Goal: Contribute content: Add original content to the website for others to see

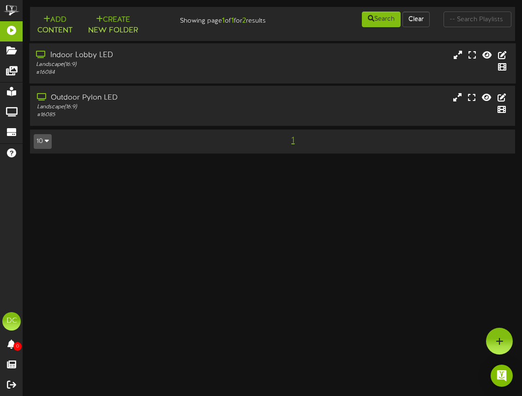
click at [107, 75] on div "# 16084" at bounding box center [130, 73] width 189 height 8
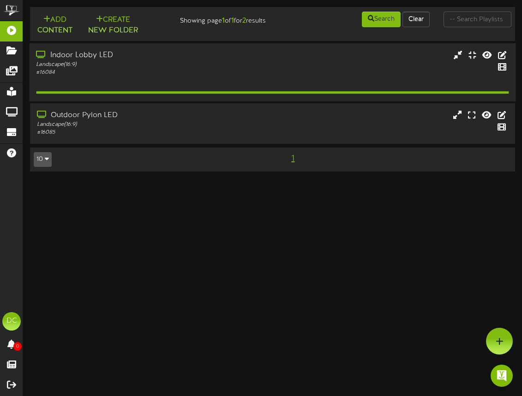
click at [107, 75] on div "# 16084" at bounding box center [130, 73] width 189 height 8
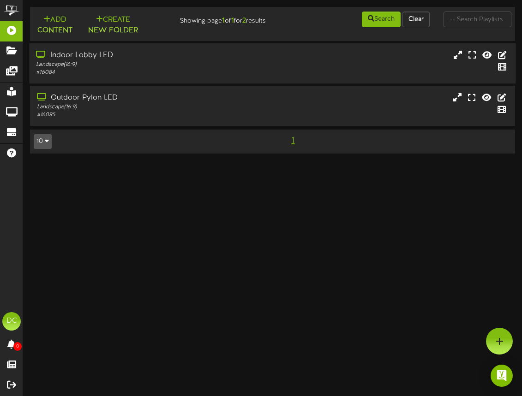
click at [107, 75] on div "# 16084" at bounding box center [130, 73] width 189 height 8
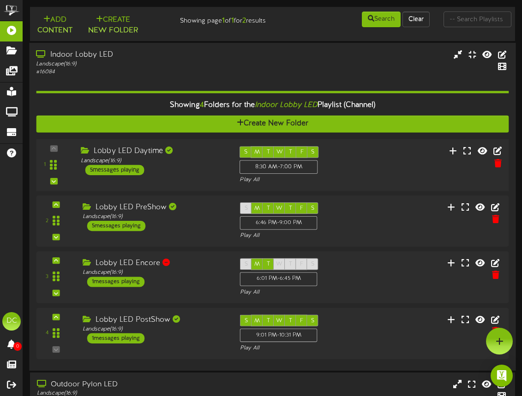
click at [200, 166] on div "Lobby LED Daytime Landscape ( 16:9 ) 5 messages playing" at bounding box center [153, 160] width 159 height 29
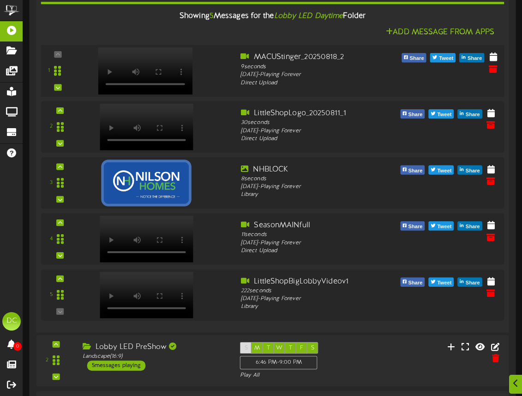
scroll to position [194, 0]
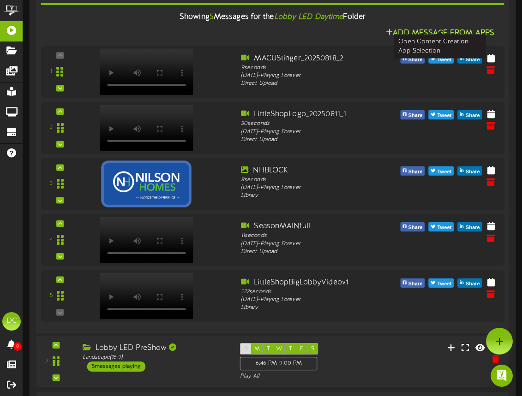
click at [403, 31] on button "Add Message From Apps" at bounding box center [440, 33] width 114 height 12
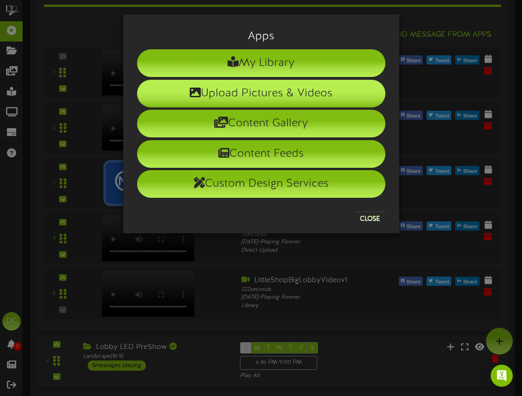
click at [254, 91] on li "Upload Pictures & Videos" at bounding box center [261, 94] width 248 height 28
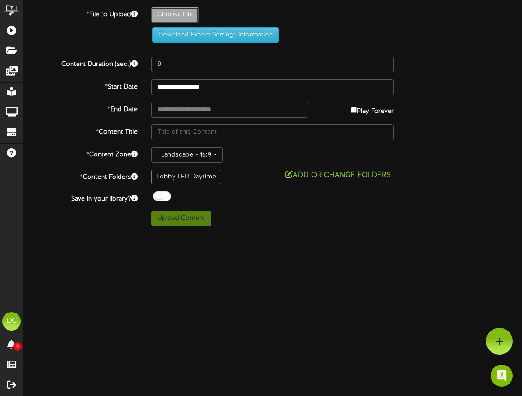
type input "**********"
type input "LittleShopofHorrorsTrailerMWFv1"
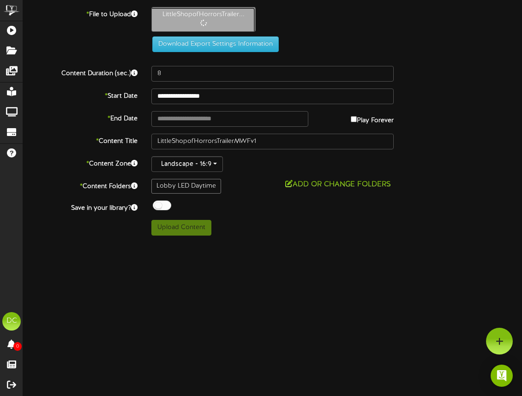
type input "59"
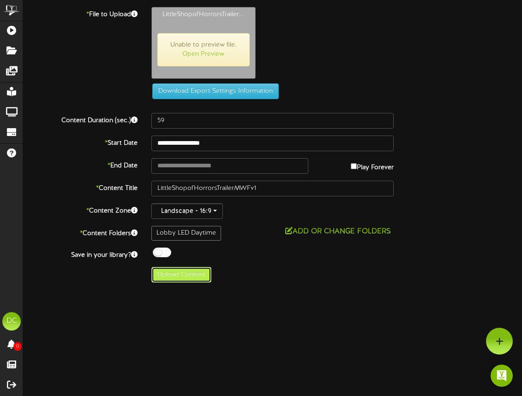
click at [190, 278] on button "Upload Content" at bounding box center [181, 275] width 60 height 16
type input "**********"
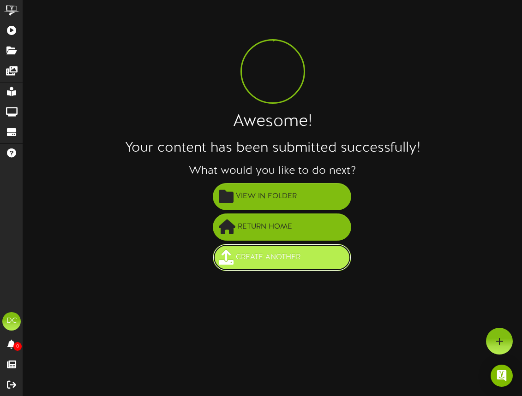
click at [270, 257] on span "Create Another" at bounding box center [268, 257] width 69 height 15
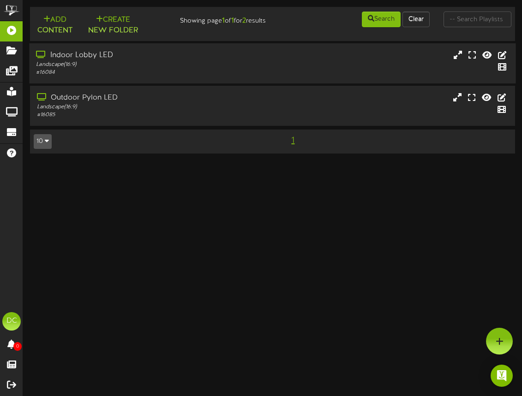
click at [152, 65] on div "Landscape ( 16:9 )" at bounding box center [130, 65] width 189 height 8
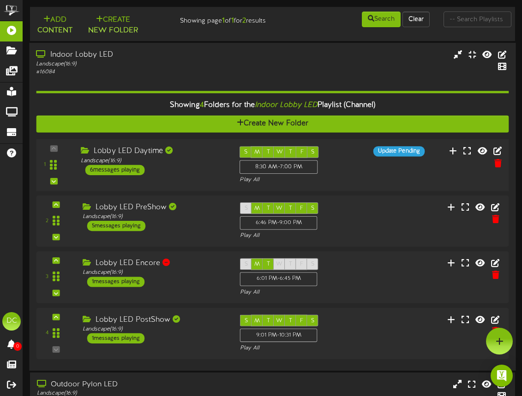
click at [354, 159] on div "1 ( 16:9" at bounding box center [272, 165] width 477 height 38
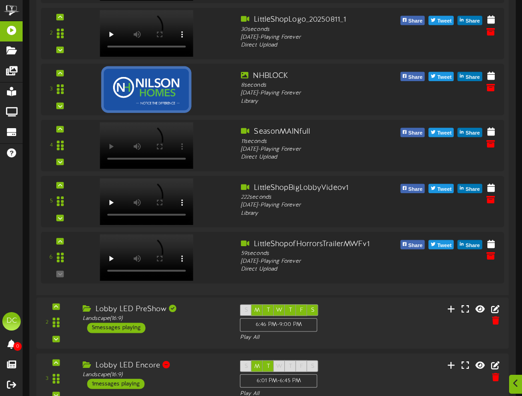
scroll to position [293, 0]
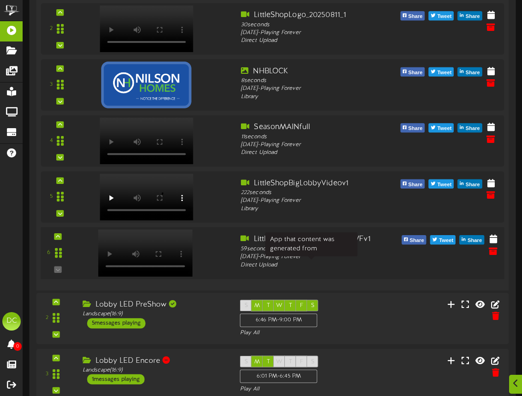
drag, startPoint x: 353, startPoint y: 258, endPoint x: 346, endPoint y: 271, distance: 15.3
click at [346, 271] on div "6" at bounding box center [273, 253] width 468 height 38
click at [495, 251] on icon at bounding box center [493, 251] width 10 height 10
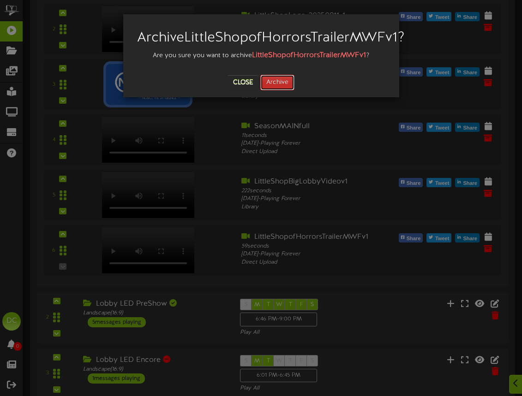
click at [283, 90] on button "Archive" at bounding box center [277, 83] width 34 height 16
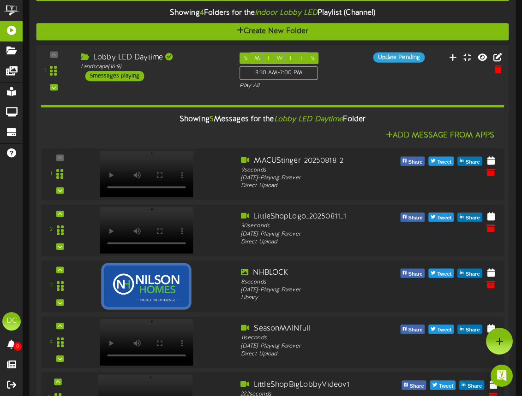
scroll to position [82, 0]
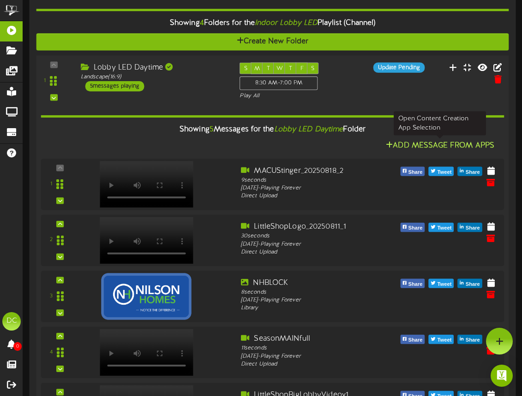
click at [445, 144] on button "Add Message From Apps" at bounding box center [440, 146] width 114 height 12
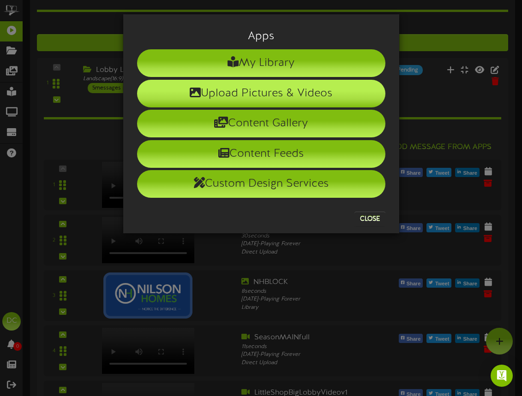
click at [253, 92] on li "Upload Pictures & Videos" at bounding box center [261, 94] width 248 height 28
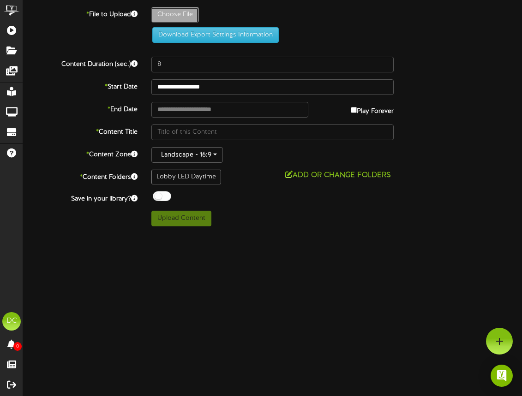
type input "**********"
type input "LittleShopofHorrorsTrailerMWFNoSound"
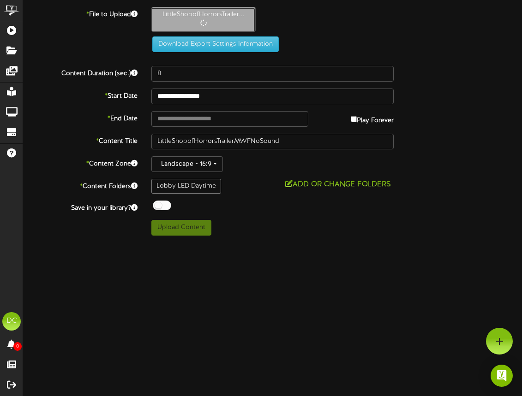
type input "60"
click at [173, 229] on button "Upload Content" at bounding box center [181, 228] width 60 height 16
type input "**********"
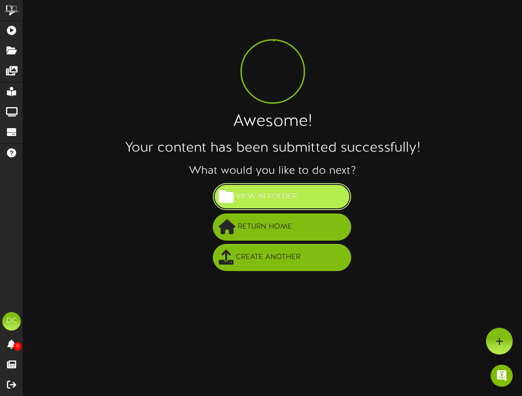
click at [284, 191] on span "View in Folder" at bounding box center [267, 196] width 66 height 15
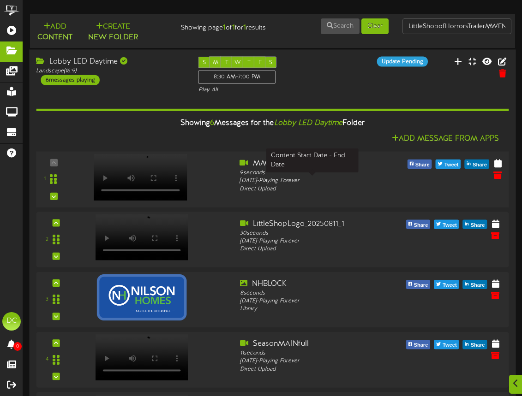
scroll to position [0, 0]
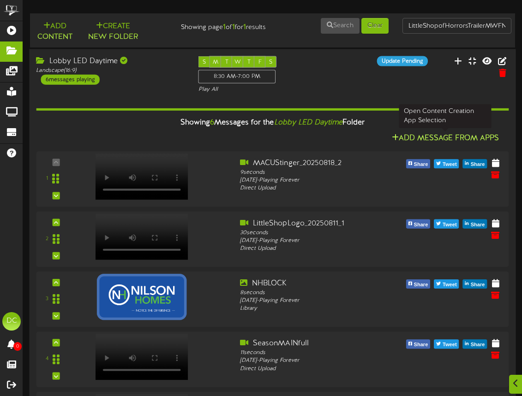
click at [426, 139] on button "Add Message From Apps" at bounding box center [445, 139] width 113 height 12
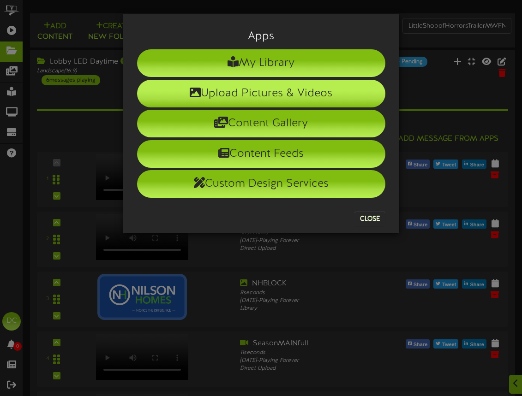
click at [296, 91] on li "Upload Pictures & Videos" at bounding box center [261, 94] width 248 height 28
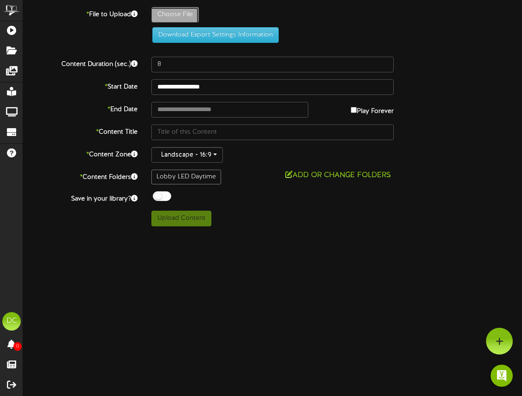
type input "**********"
type input "LittleShopofHorrorsTrailerTTHSNoSound"
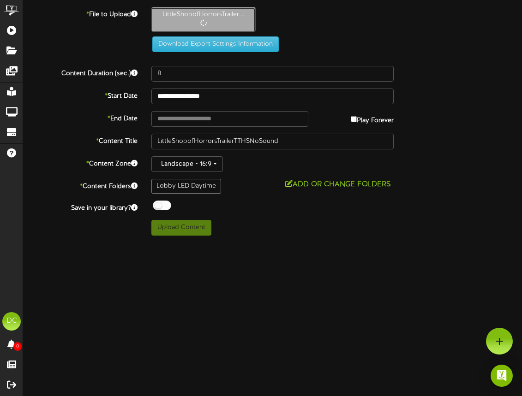
type input "60"
click at [191, 230] on button "Upload Content" at bounding box center [181, 228] width 60 height 16
type input "**********"
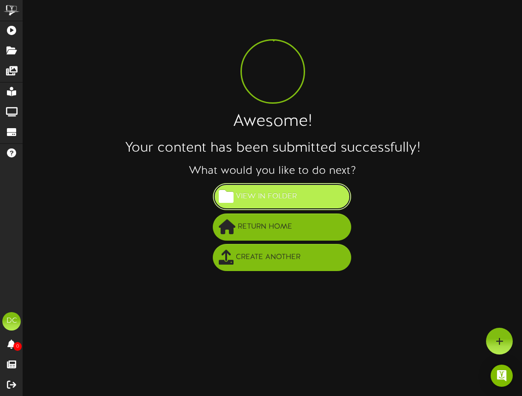
click at [277, 201] on span "View in Folder" at bounding box center [267, 196] width 66 height 15
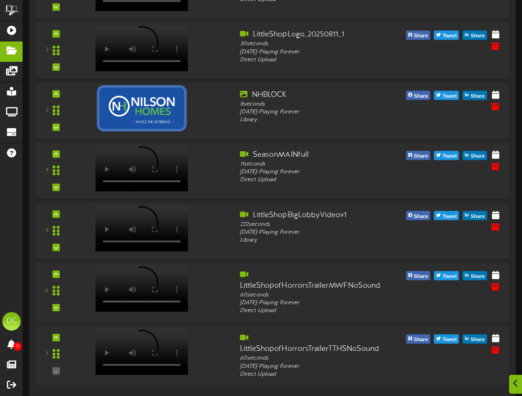
scroll to position [192, 0]
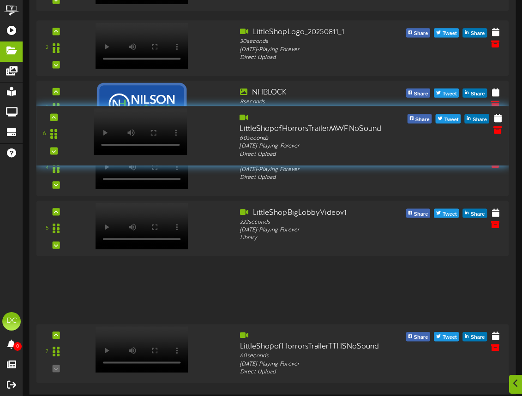
drag, startPoint x: 54, startPoint y: 289, endPoint x: 77, endPoint y: 135, distance: 155.9
click at [77, 135] on div "6 60" at bounding box center [272, 135] width 477 height 45
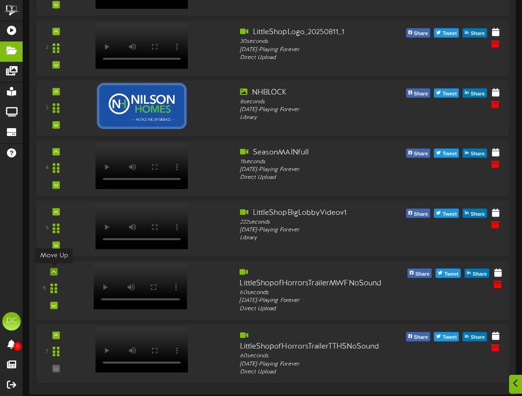
click at [56, 271] on div at bounding box center [53, 271] width 7 height 7
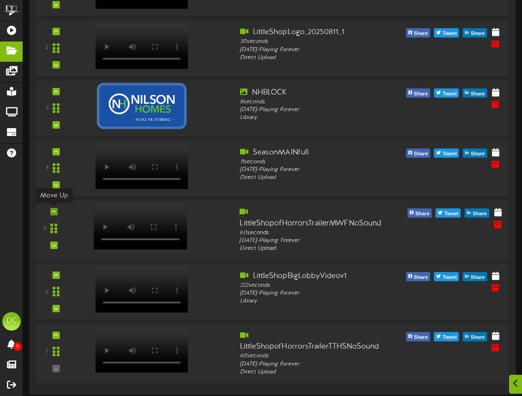
click at [55, 211] on icon at bounding box center [54, 212] width 4 height 5
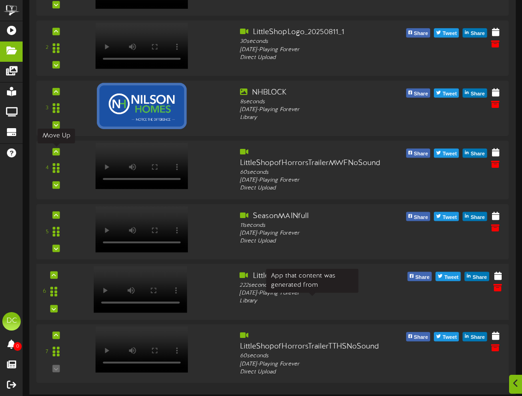
scroll to position [0, 0]
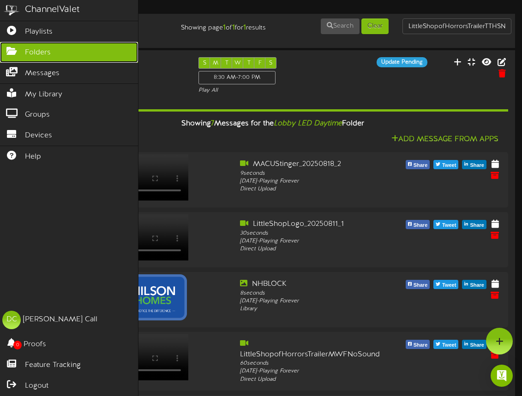
click at [7, 50] on icon at bounding box center [11, 50] width 23 height 7
click at [45, 54] on span "Folders" at bounding box center [38, 53] width 26 height 11
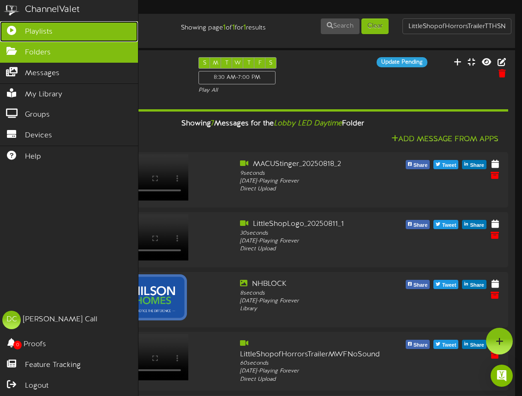
click at [38, 33] on span "Playlists" at bounding box center [39, 32] width 28 height 11
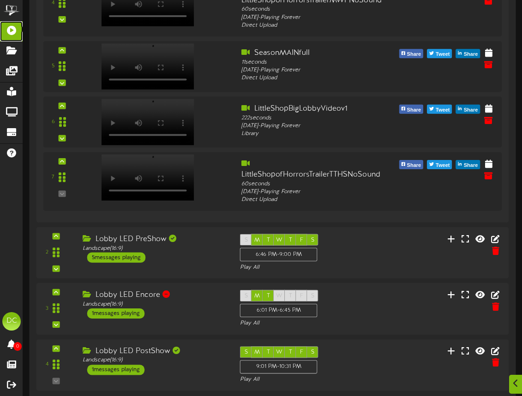
scroll to position [515, 0]
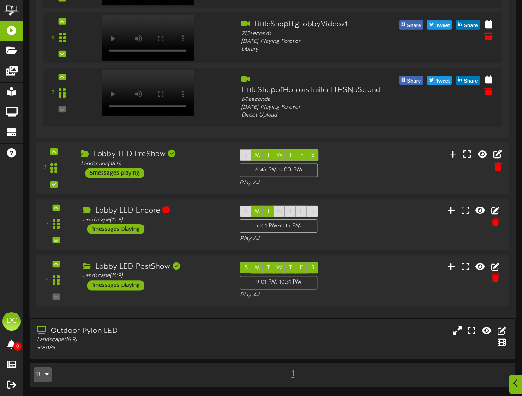
click at [195, 176] on div "Lobby LED PreShow Landscape ( 16:9 ) 5 messages playing" at bounding box center [153, 164] width 159 height 29
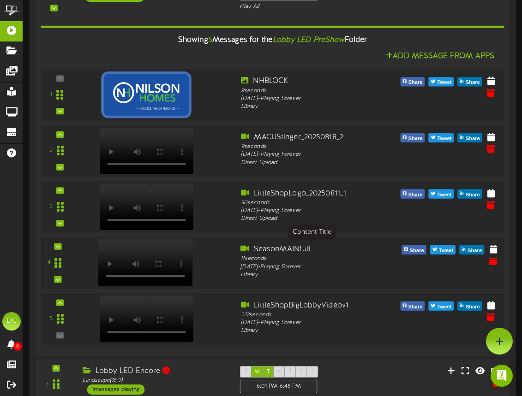
scroll to position [677, 0]
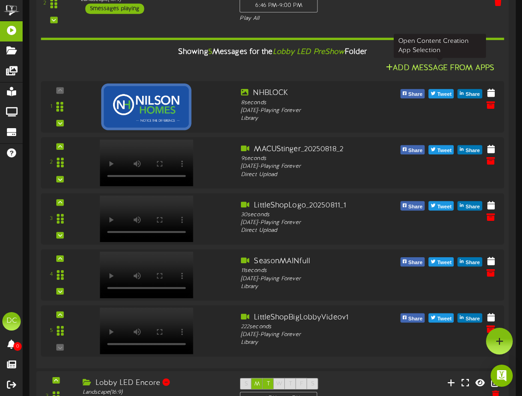
click at [427, 66] on button "Add Message From Apps" at bounding box center [440, 68] width 114 height 12
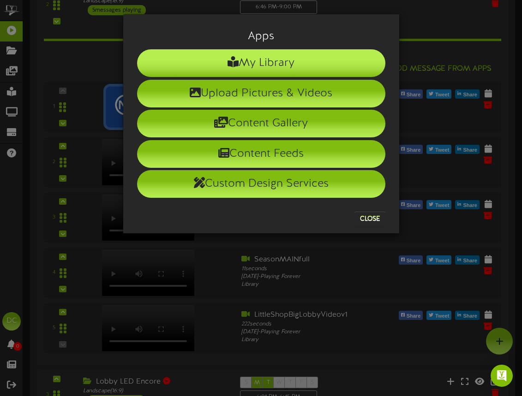
click at [268, 63] on li "My Library" at bounding box center [261, 63] width 248 height 28
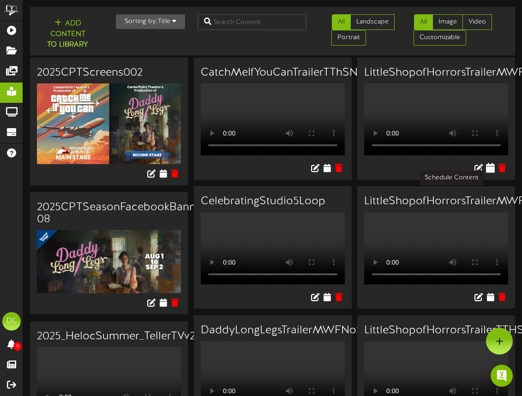
click at [492, 173] on icon at bounding box center [490, 168] width 9 height 10
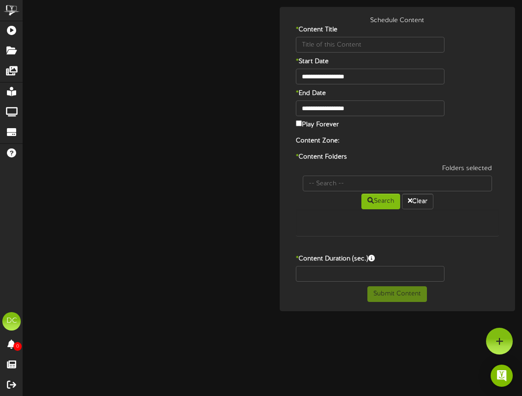
type input "LittleShopofHorrorsTrailerMWFNoSound"
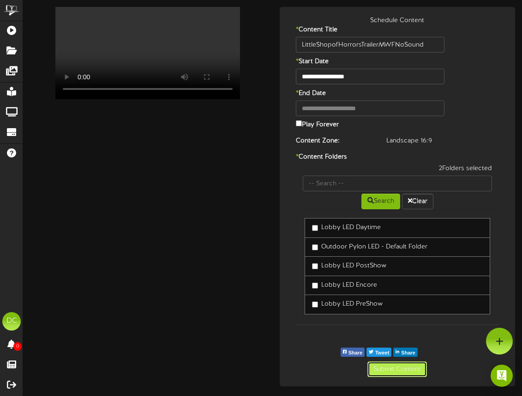
click at [391, 370] on button "Submit Content" at bounding box center [397, 370] width 60 height 16
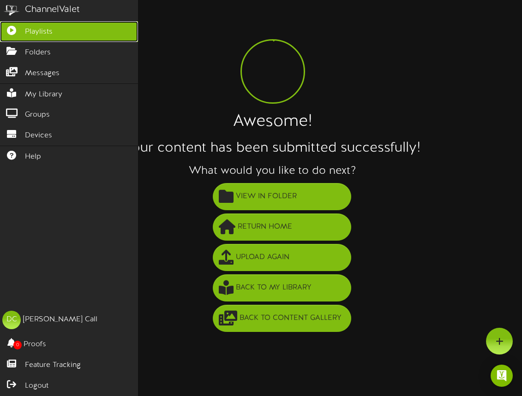
click at [32, 35] on span "Playlists" at bounding box center [39, 32] width 28 height 11
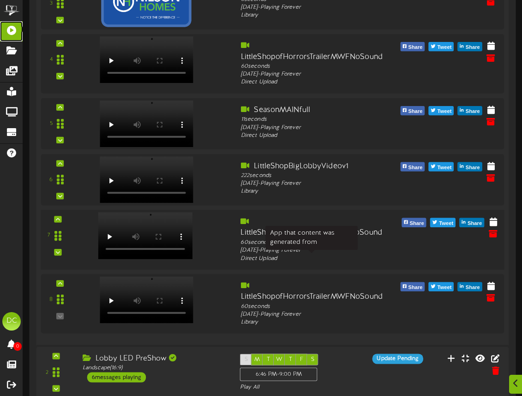
scroll to position [376, 0]
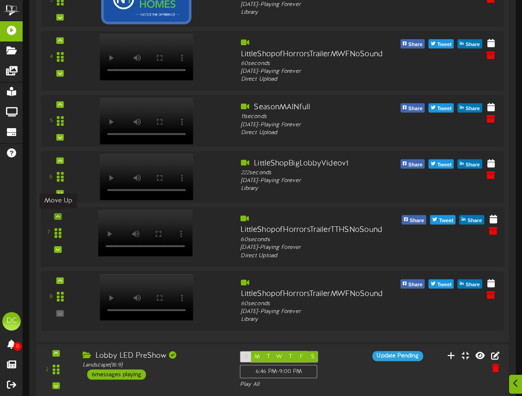
click at [59, 217] on icon at bounding box center [58, 216] width 4 height 5
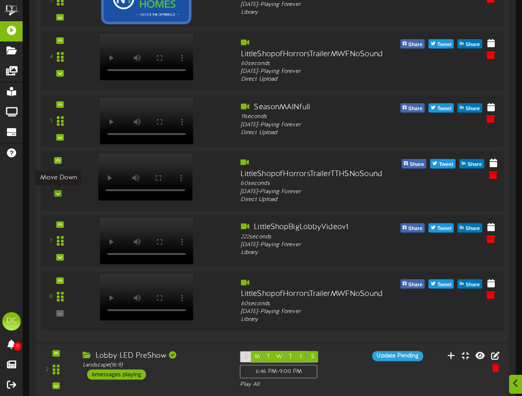
click at [57, 193] on icon at bounding box center [58, 193] width 4 height 5
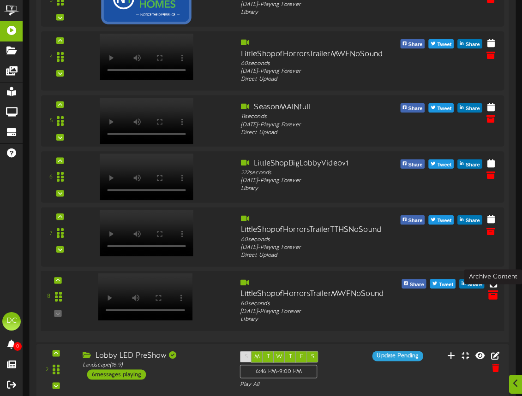
click at [495, 296] on icon at bounding box center [493, 295] width 10 height 10
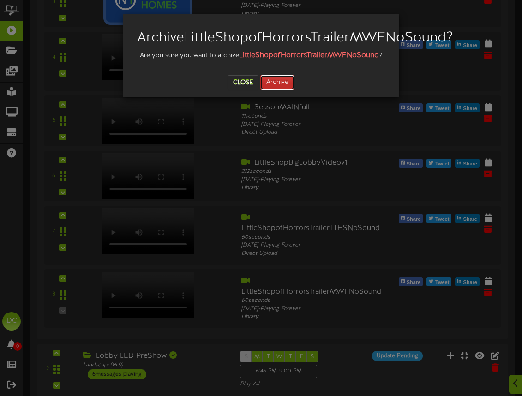
click at [276, 90] on button "Archive" at bounding box center [277, 83] width 34 height 16
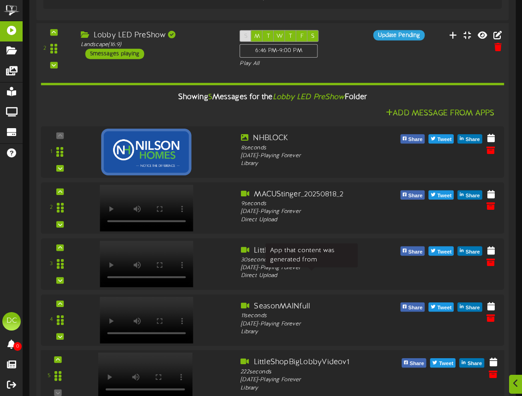
scroll to position [635, 0]
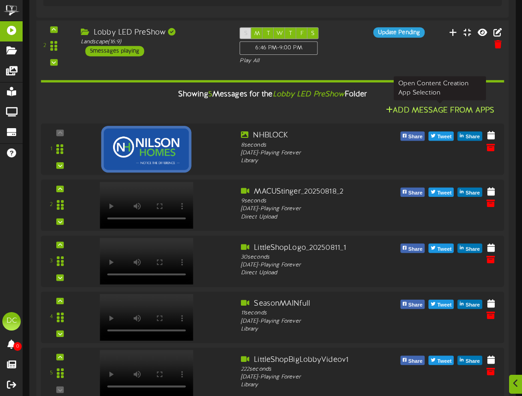
click at [434, 107] on button "Add Message From Apps" at bounding box center [440, 111] width 114 height 12
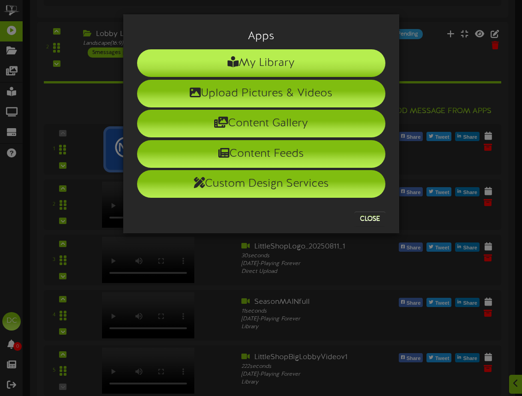
click at [276, 71] on li "My Library" at bounding box center [261, 63] width 248 height 28
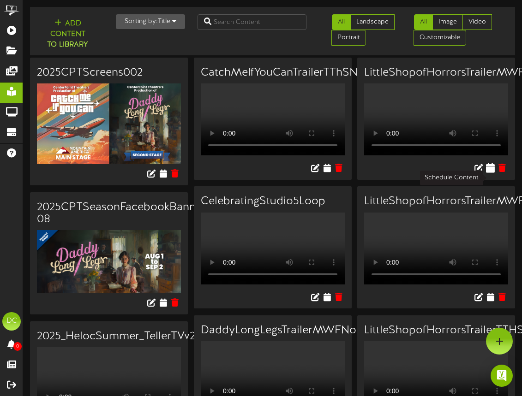
click at [492, 173] on icon at bounding box center [490, 168] width 9 height 10
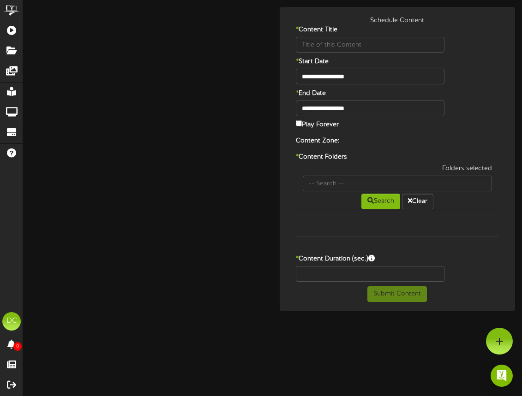
type input "LittleShopofHorrorsTrailerMWFNoSound"
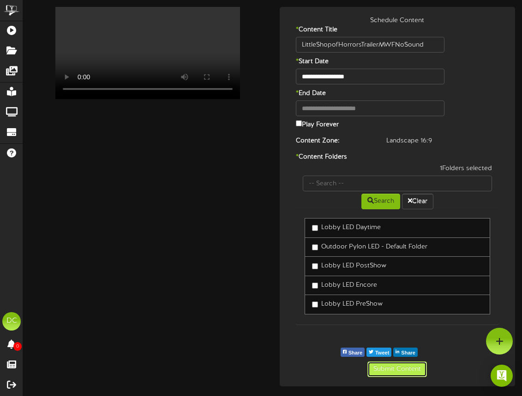
click at [398, 368] on button "Submit Content" at bounding box center [397, 370] width 60 height 16
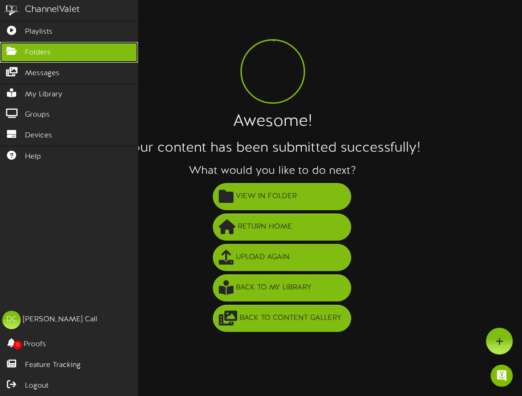
click at [11, 48] on icon at bounding box center [11, 50] width 23 height 7
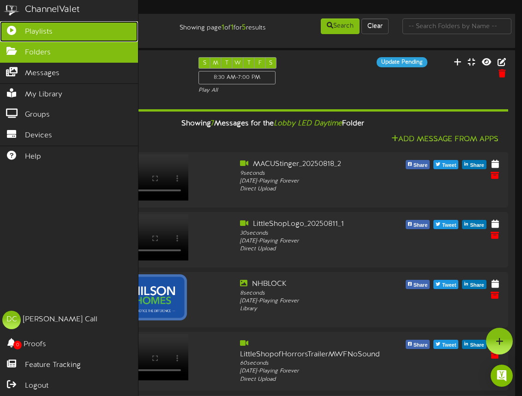
click at [35, 33] on span "Playlists" at bounding box center [39, 32] width 28 height 11
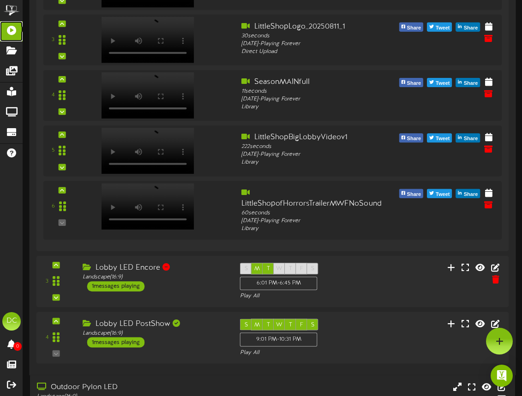
scroll to position [854, 0]
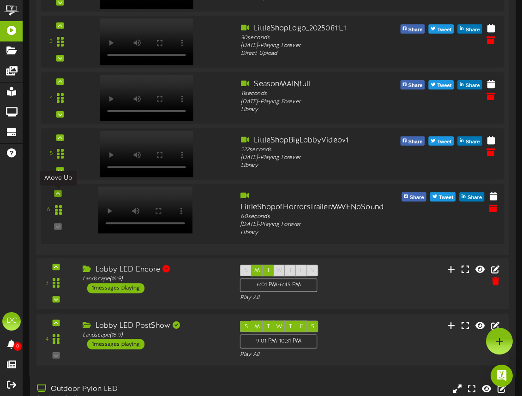
click at [60, 193] on div at bounding box center [57, 193] width 7 height 6
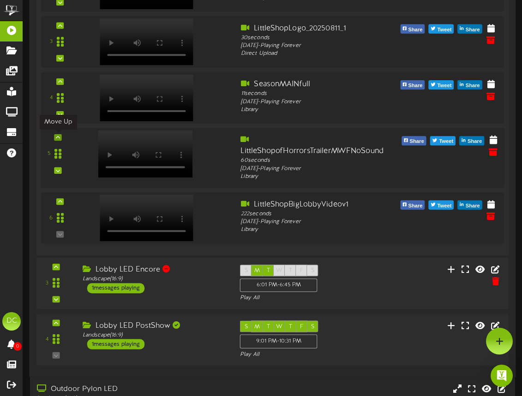
click at [59, 137] on icon at bounding box center [58, 137] width 4 height 5
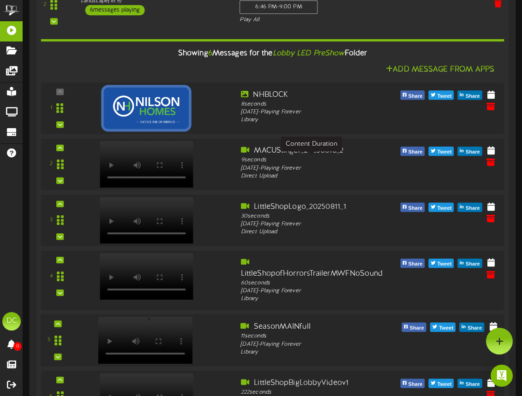
scroll to position [674, 0]
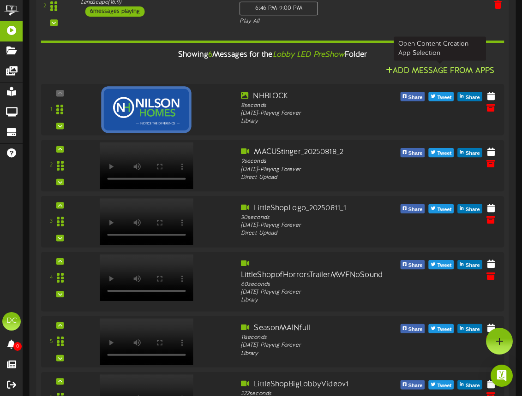
click at [431, 70] on button "Add Message From Apps" at bounding box center [440, 71] width 114 height 12
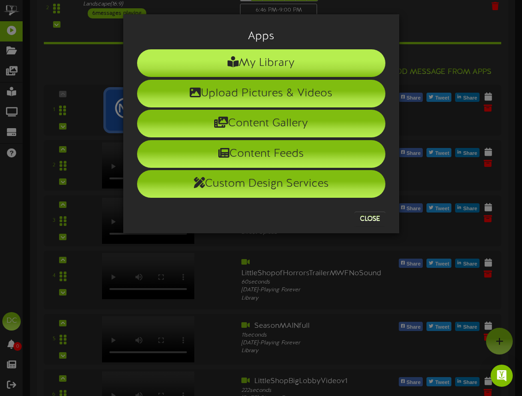
click at [258, 61] on li "My Library" at bounding box center [261, 63] width 248 height 28
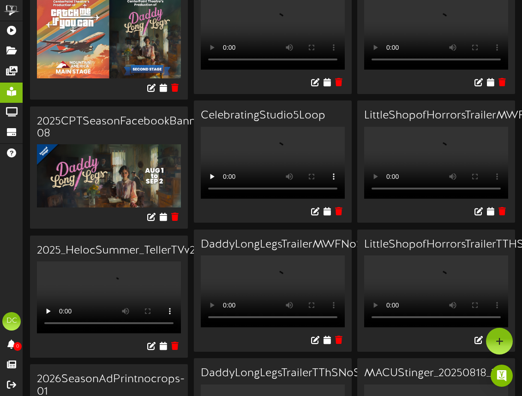
scroll to position [89, 0]
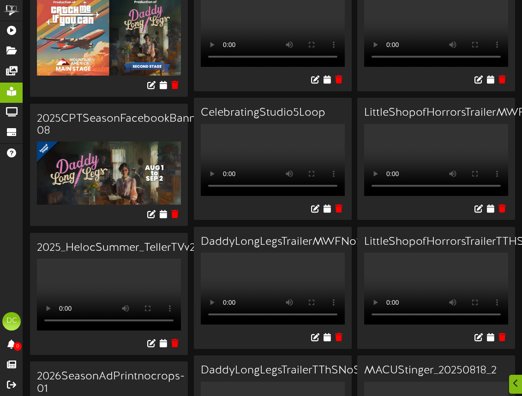
click at [491, 248] on h3 "LittleShopofHorrorsTrailerTTHSNoSound" at bounding box center [436, 242] width 144 height 12
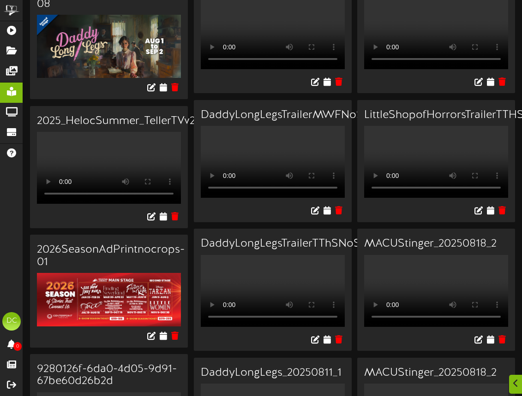
scroll to position [217, 0]
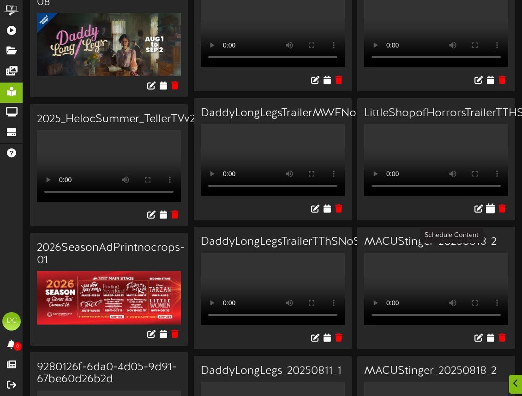
click at [491, 214] on icon at bounding box center [490, 209] width 9 height 10
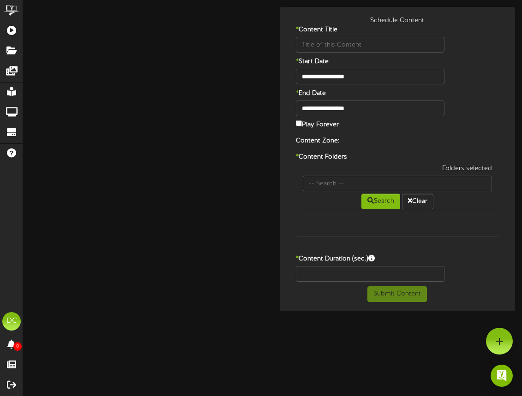
type input "LittleShopofHorrorsTrailerTTHSNoSound"
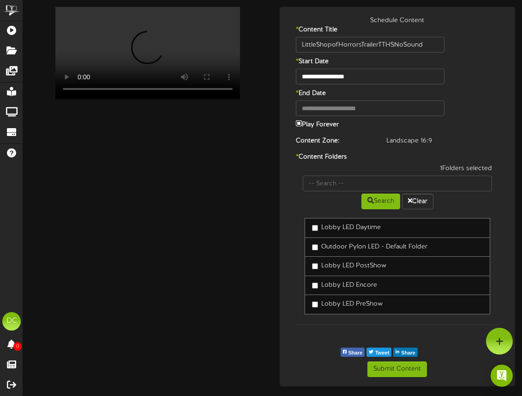
scroll to position [6, 0]
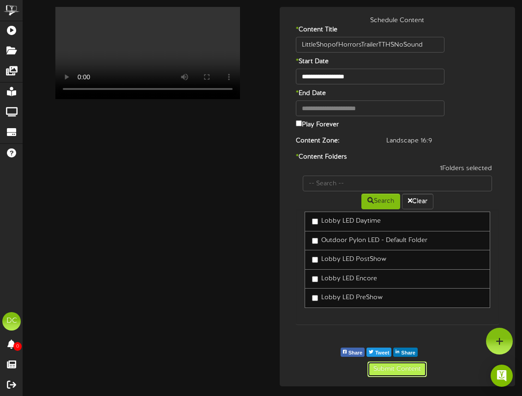
click at [402, 368] on button "Submit Content" at bounding box center [397, 370] width 60 height 16
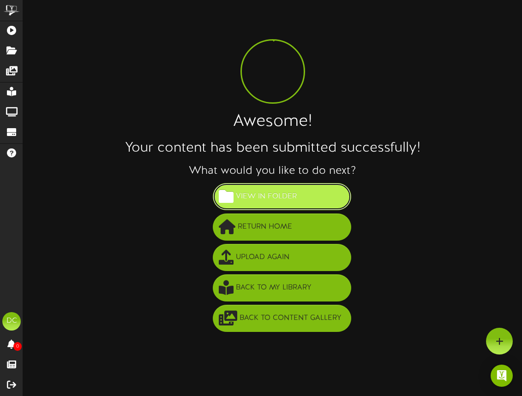
click at [257, 194] on span "View in Folder" at bounding box center [267, 196] width 66 height 15
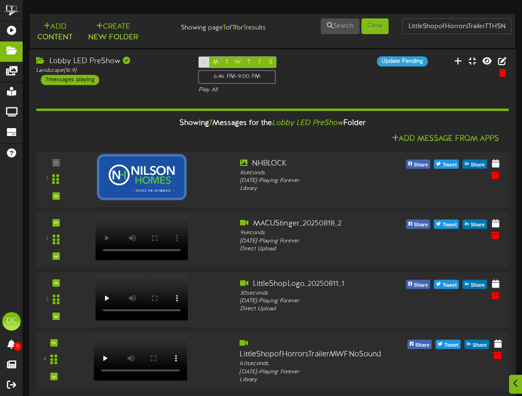
scroll to position [192, 0]
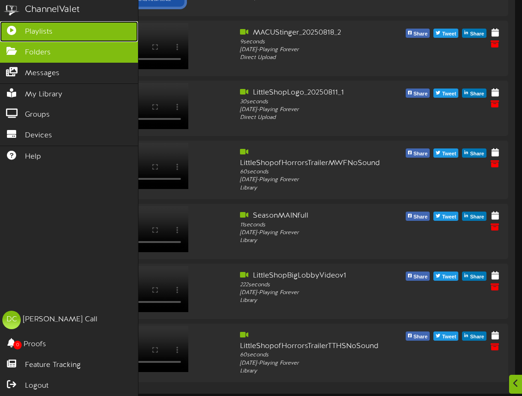
click at [15, 31] on icon at bounding box center [11, 29] width 23 height 7
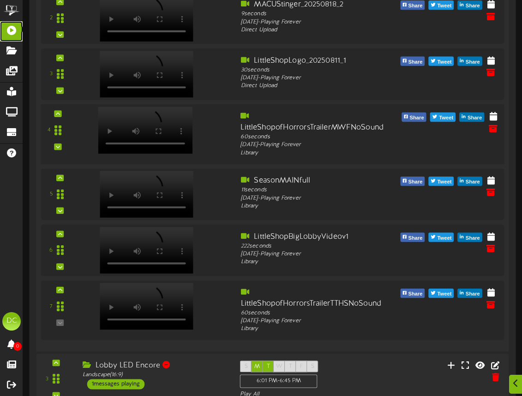
scroll to position [975, 0]
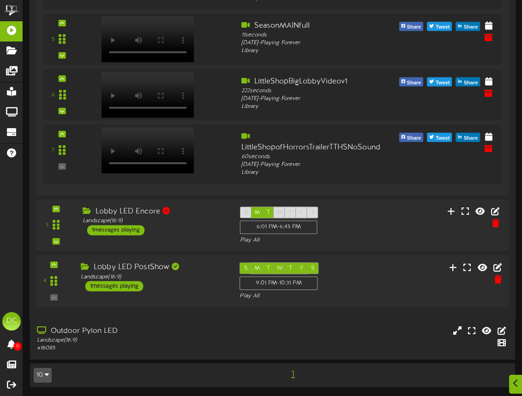
click at [202, 289] on div "Lobby LED PostShow Landscape ( 16:9 ) 1 messages playing" at bounding box center [153, 277] width 159 height 29
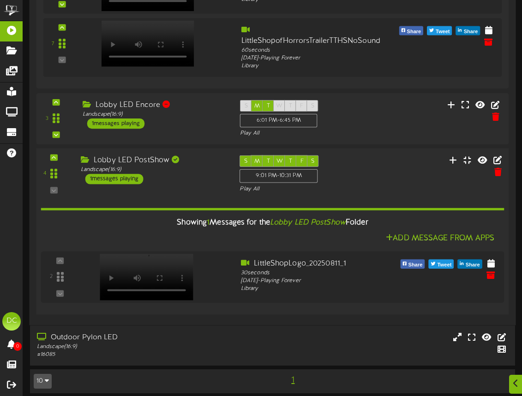
scroll to position [1088, 0]
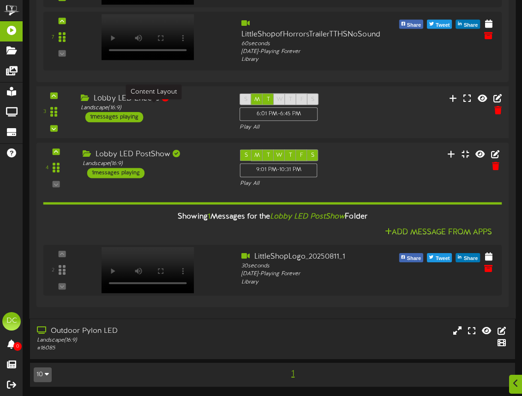
click at [197, 104] on div "Landscape ( 16:9 )" at bounding box center [153, 108] width 145 height 8
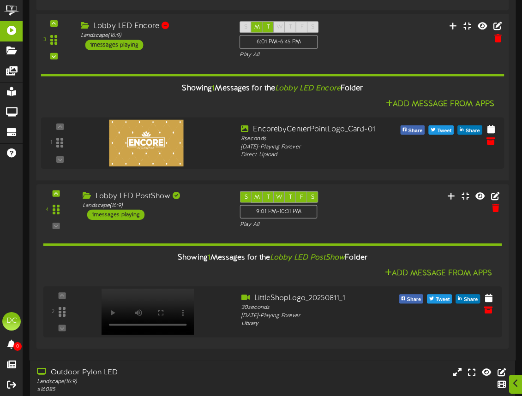
scroll to position [1201, 0]
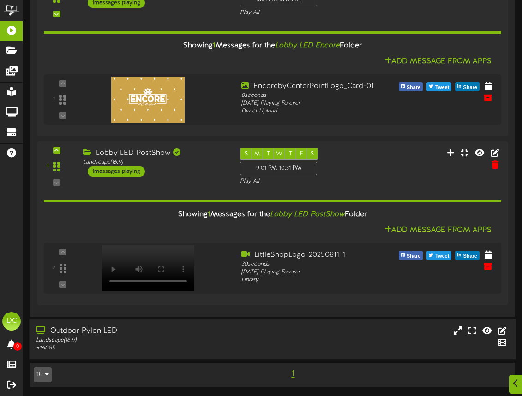
click at [193, 337] on div "Landscape ( 16:9 )" at bounding box center [130, 341] width 189 height 8
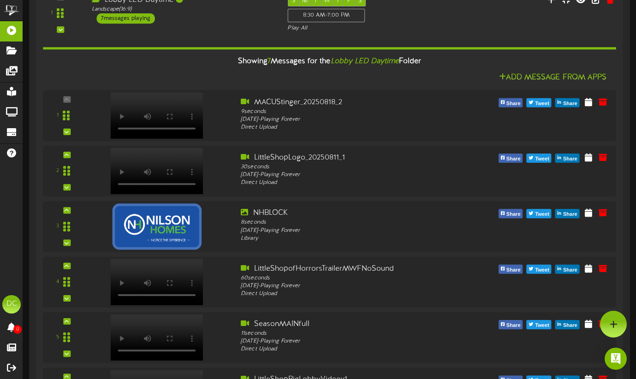
scroll to position [132, 0]
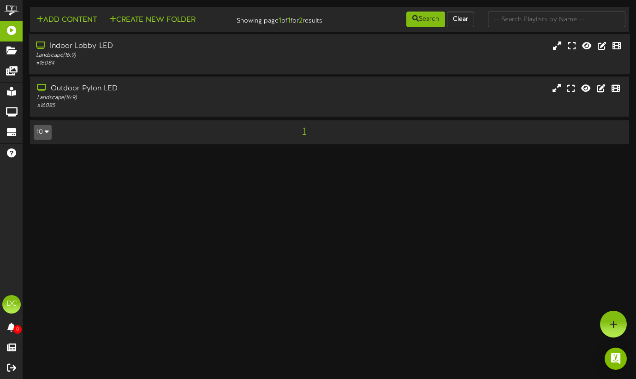
click at [252, 67] on div "# 16084" at bounding box center [154, 64] width 237 height 8
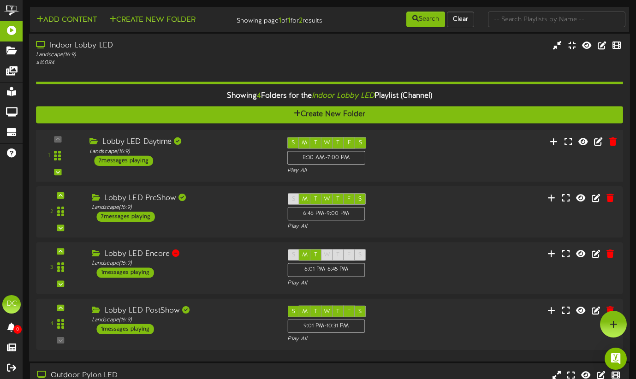
click at [231, 165] on div "Lobby LED Daytime Landscape ( 16:9 ) 7 messages playing" at bounding box center [182, 151] width 198 height 29
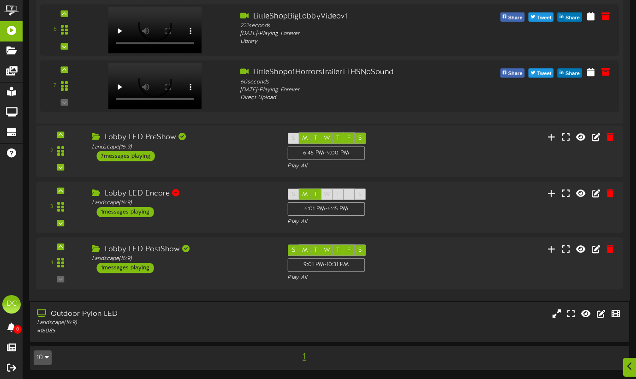
scroll to position [514, 0]
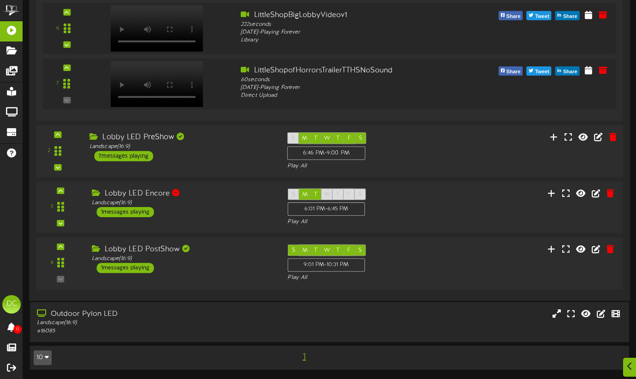
click at [230, 160] on div "Lobby LED PreShow Landscape ( 16:9 ) 7 messages playing" at bounding box center [182, 146] width 198 height 29
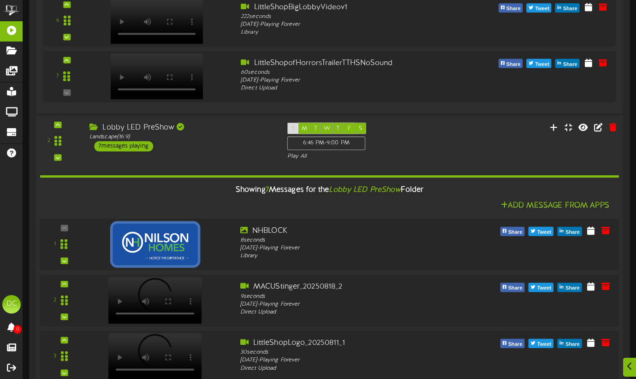
scroll to position [513, 0]
click at [302, 151] on div "6:46 PM - 9:00 PM" at bounding box center [327, 144] width 78 height 14
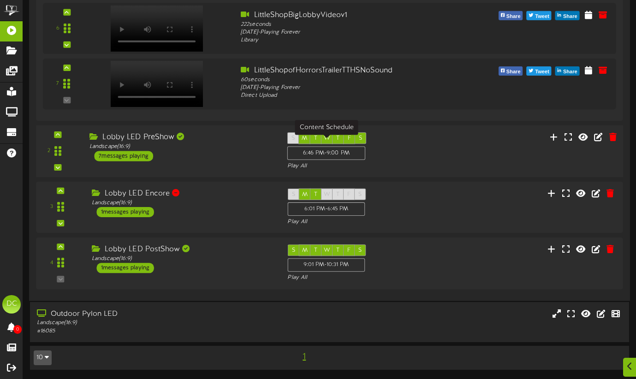
click at [302, 152] on div "6:46 PM - 9:00 PM" at bounding box center [327, 153] width 78 height 14
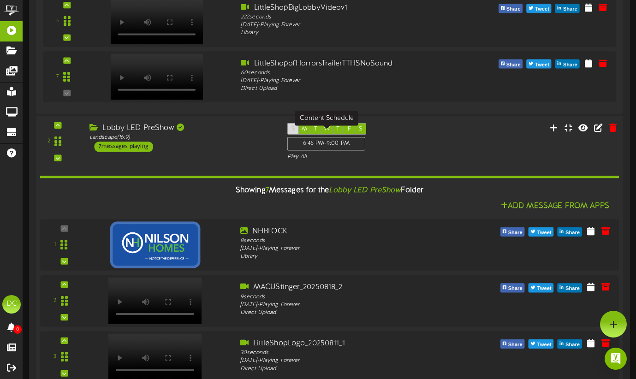
click at [332, 151] on div "6:46 PM - 9:00 PM" at bounding box center [327, 144] width 78 height 14
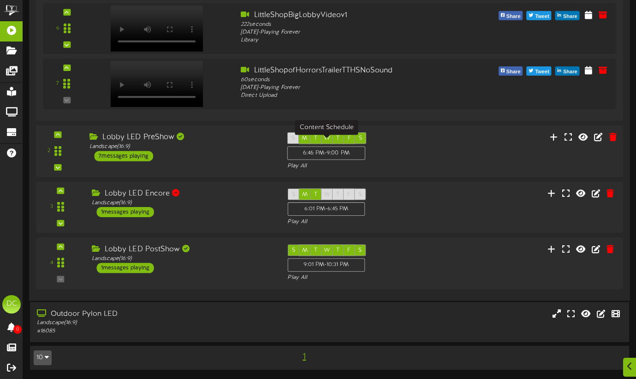
click at [332, 152] on div "6:46 PM - 9:00 PM" at bounding box center [327, 153] width 78 height 14
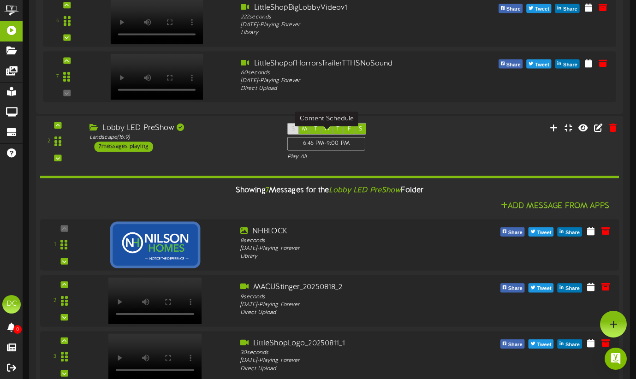
click at [332, 151] on div "6:46 PM - 9:00 PM" at bounding box center [327, 144] width 78 height 14
click at [332, 150] on div "6:46 PM - 9:00 PM" at bounding box center [327, 144] width 78 height 14
click at [332, 151] on div "6:46 PM - 9:00 PM" at bounding box center [327, 144] width 78 height 14
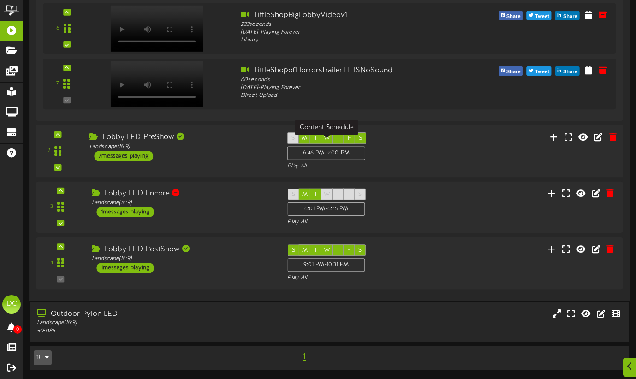
click at [326, 152] on div "6:46 PM - 9:00 PM" at bounding box center [327, 153] width 78 height 14
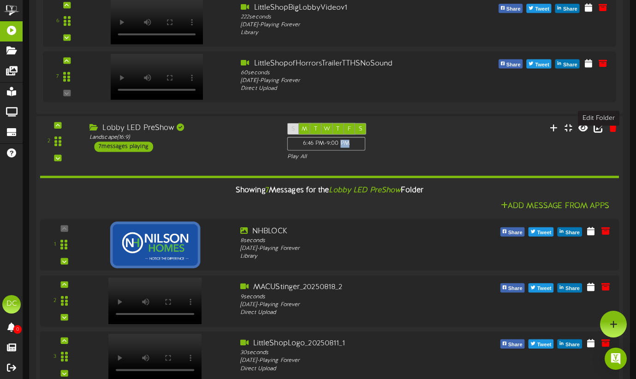
click at [600, 132] on icon at bounding box center [599, 127] width 10 height 10
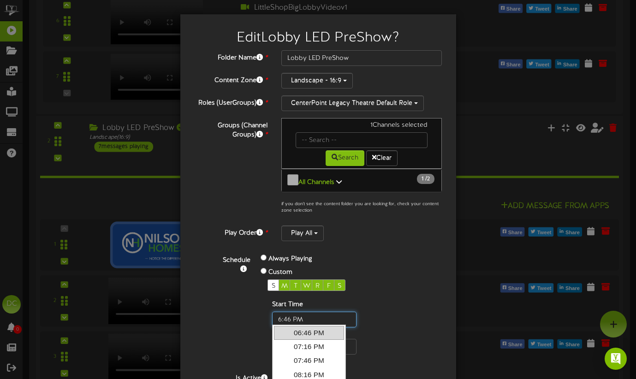
drag, startPoint x: 290, startPoint y: 315, endPoint x: 270, endPoint y: 315, distance: 20.3
click at [270, 315] on div "Start Time End Time" at bounding box center [329, 327] width 123 height 54
click at [284, 315] on input "text" at bounding box center [314, 320] width 84 height 16
click at [290, 318] on input "text" at bounding box center [314, 320] width 84 height 16
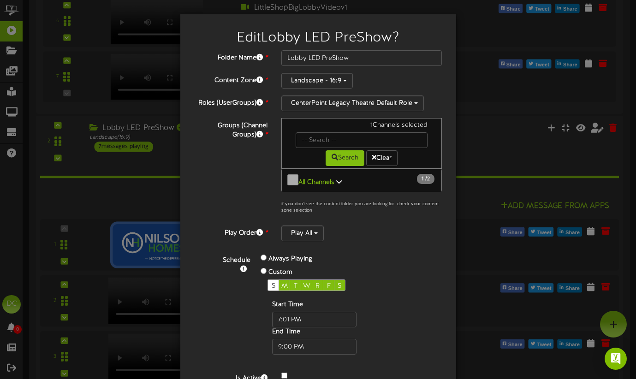
type input "07:01 PM"
click at [410, 304] on div "Schedule Always Playing Custom S M T W R F S Start Time End Time" at bounding box center [329, 304] width 240 height 102
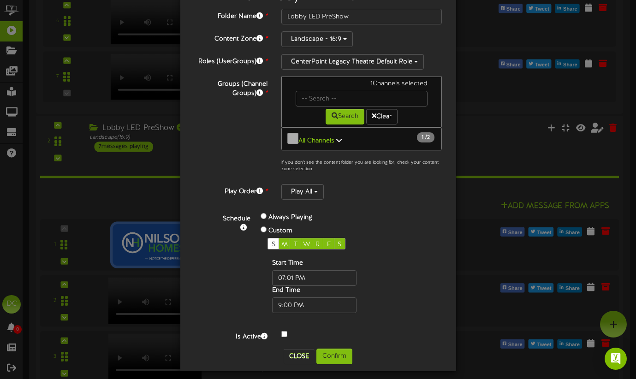
scroll to position [45, 0]
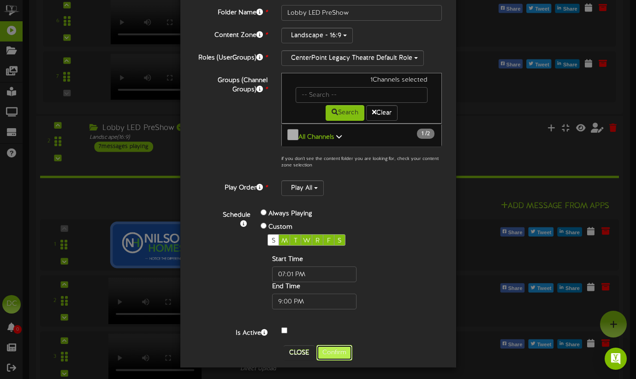
click at [341, 350] on button "Confirm" at bounding box center [335, 353] width 36 height 16
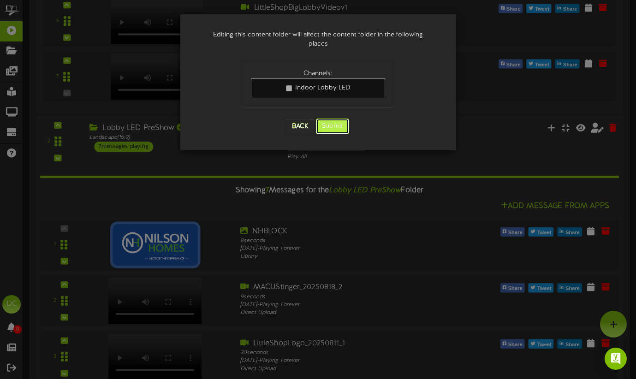
click at [341, 119] on button "Submit" at bounding box center [332, 127] width 33 height 16
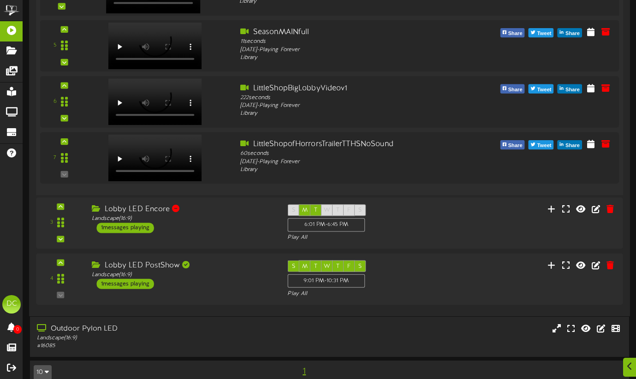
scroll to position [959, 0]
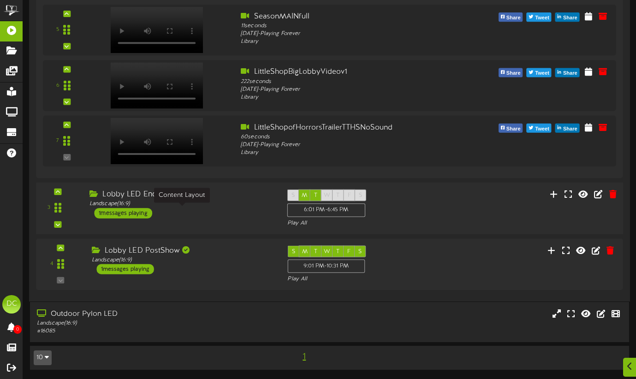
click at [216, 205] on div "Landscape ( 16:9 )" at bounding box center [182, 204] width 184 height 8
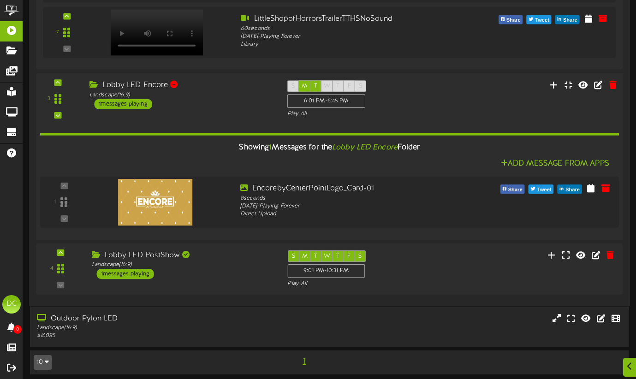
scroll to position [1072, 0]
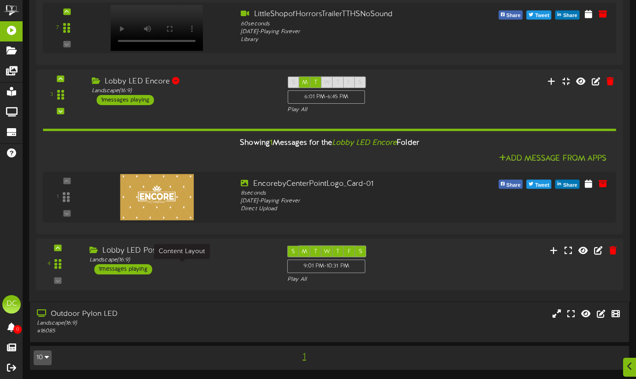
click at [214, 263] on div "Landscape ( 16:9 )" at bounding box center [182, 260] width 184 height 8
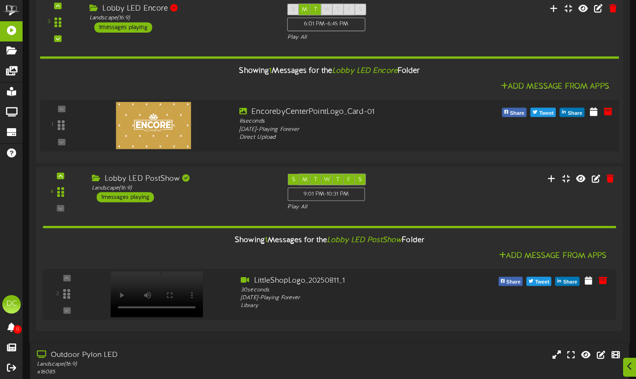
scroll to position [1185, 0]
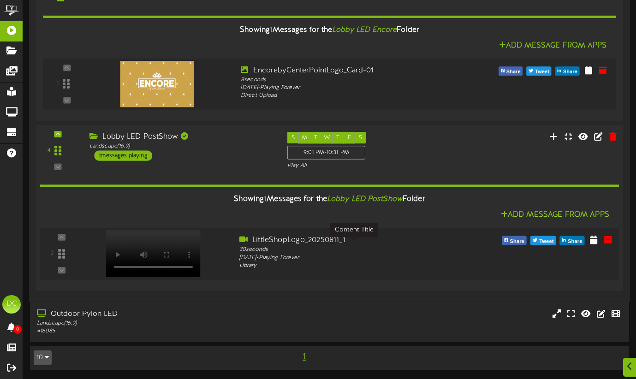
click at [299, 240] on div "LittleShopLogo_20250811_1" at bounding box center [355, 240] width 230 height 11
click at [596, 240] on icon at bounding box center [593, 239] width 9 height 10
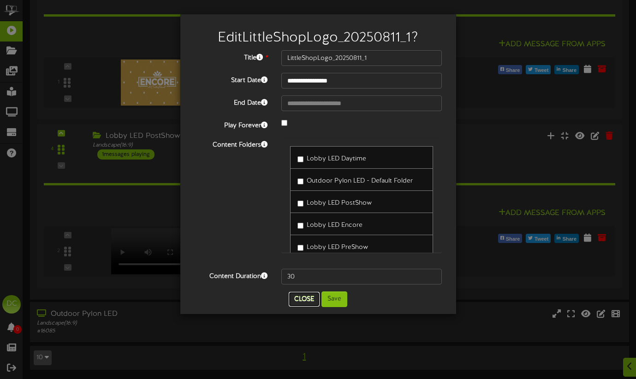
click at [298, 301] on button "Close" at bounding box center [304, 299] width 31 height 15
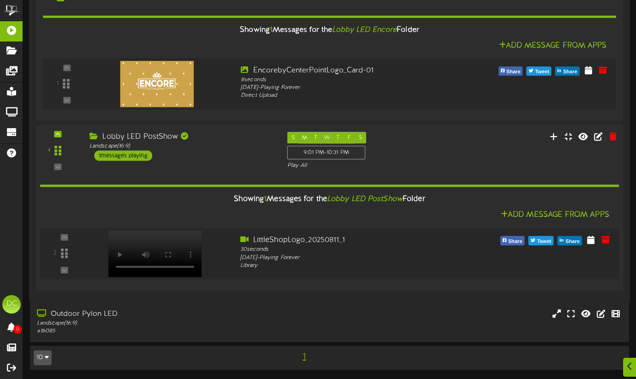
click at [127, 207] on div "Showing 1 Messages for the Lobby LED PostShow Folder" at bounding box center [330, 200] width 594 height 20
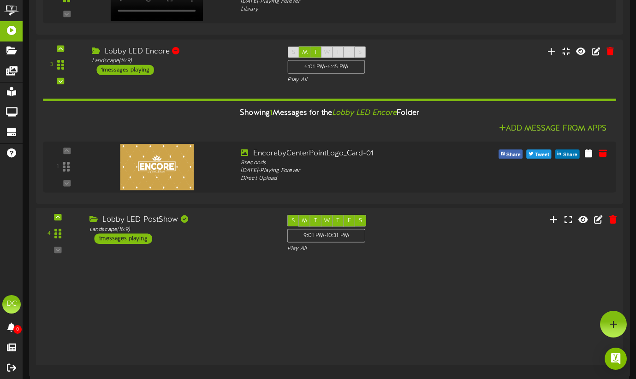
scroll to position [1072, 0]
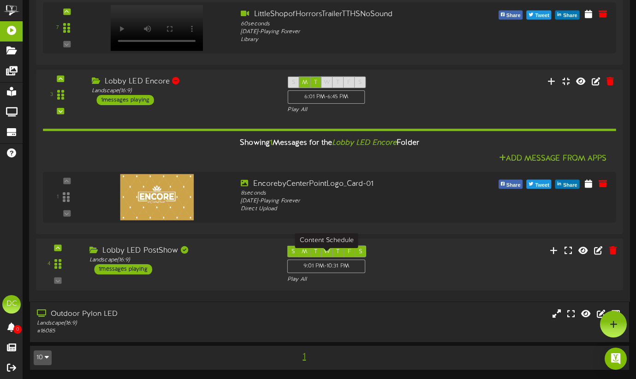
click at [345, 270] on div "9:01 PM - 10:31 PM" at bounding box center [327, 267] width 78 height 14
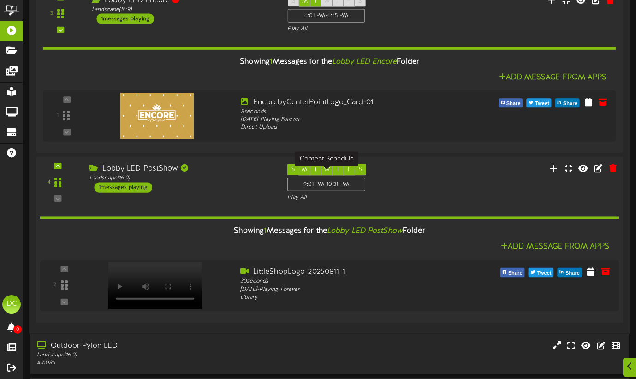
click at [335, 189] on div "9:01 PM - 10:31 PM" at bounding box center [327, 185] width 78 height 14
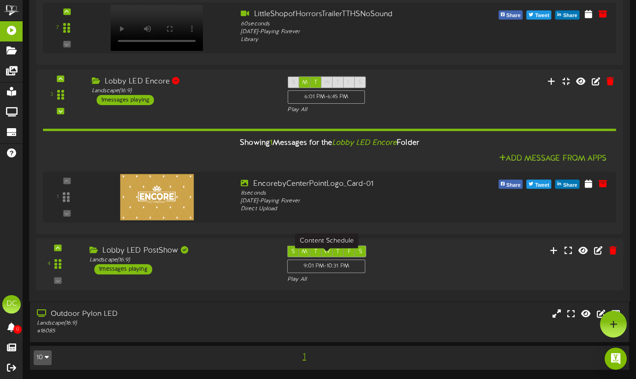
click at [326, 260] on div "9:01 PM - 10:31 PM" at bounding box center [327, 267] width 78 height 14
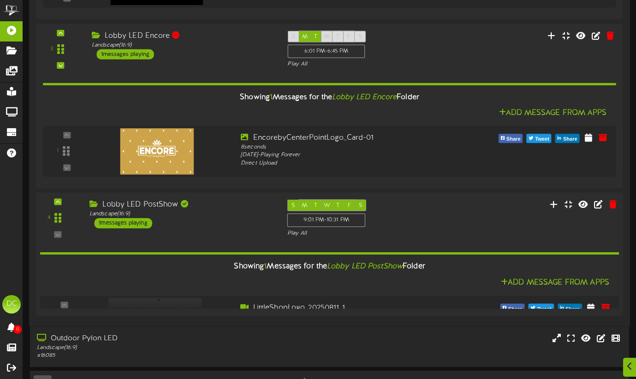
scroll to position [1112, 0]
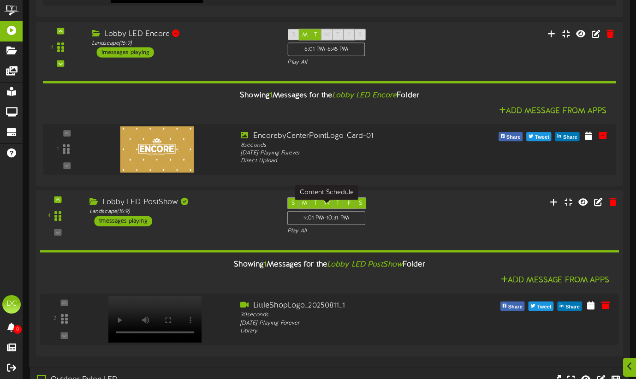
click at [325, 207] on span "W" at bounding box center [327, 203] width 6 height 6
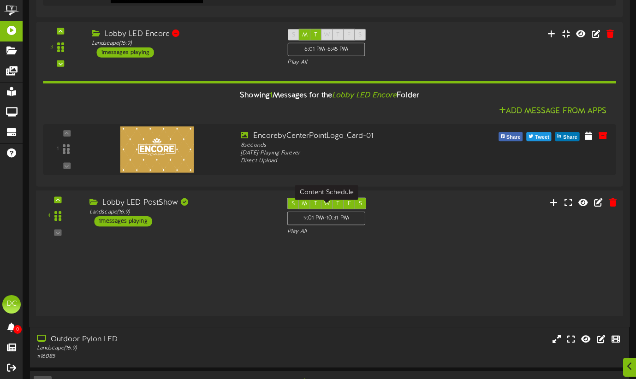
scroll to position [1072, 0]
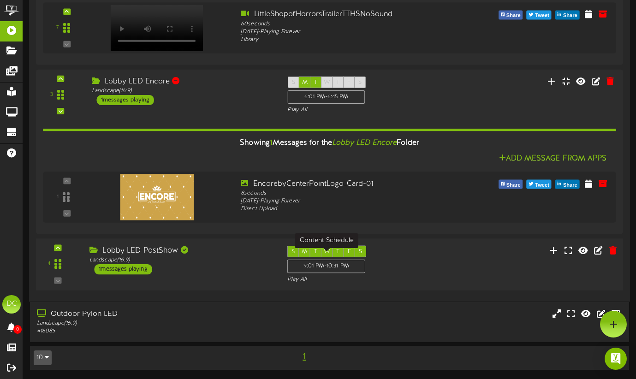
click at [322, 250] on div "W" at bounding box center [327, 252] width 12 height 12
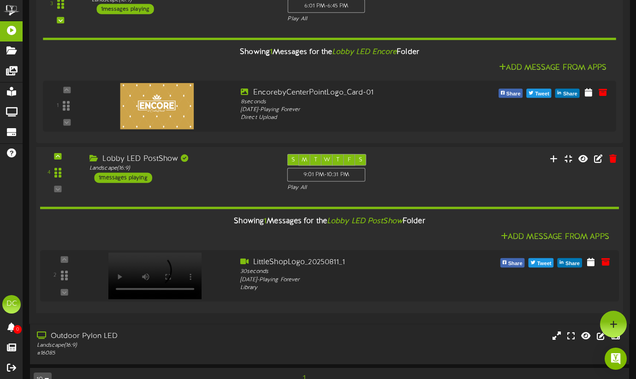
scroll to position [1148, 0]
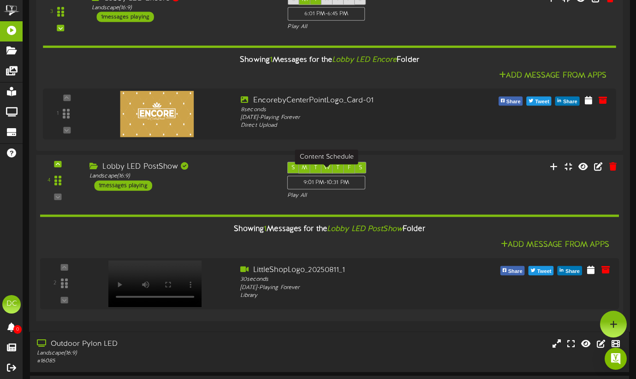
click at [316, 171] on span "T" at bounding box center [315, 168] width 3 height 6
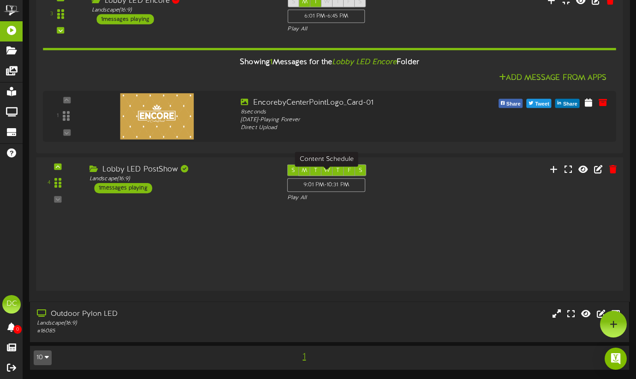
scroll to position [1072, 0]
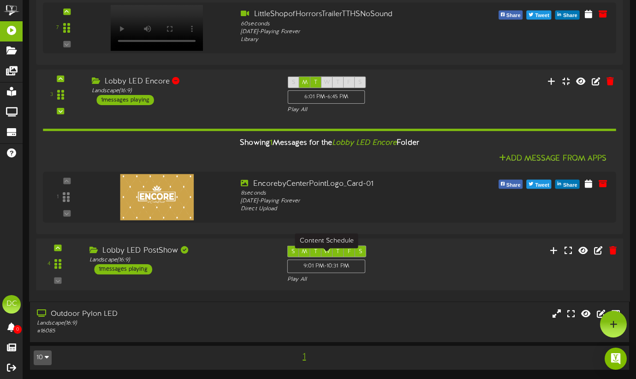
click at [333, 265] on div "9:01 PM - 10:31 PM" at bounding box center [327, 267] width 78 height 14
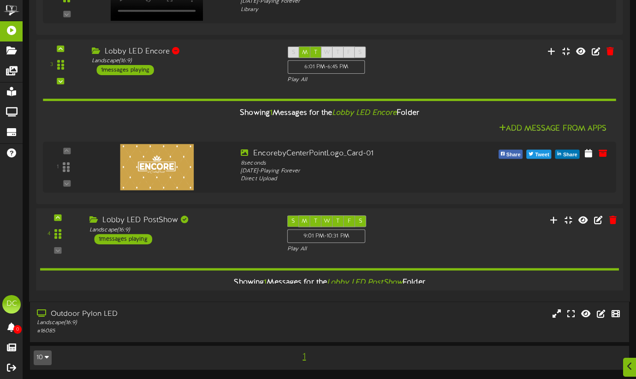
click at [333, 265] on div "Showing 1 Messages for the Lobby LED PostShow Folder Add Message From Apps 2" at bounding box center [329, 310] width 579 height 114
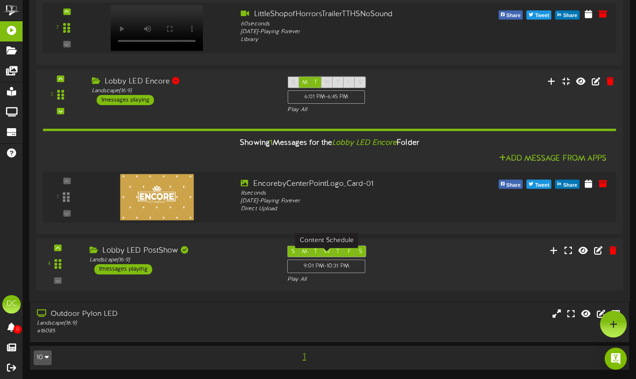
click at [333, 265] on div "9:01 PM - 10:31 PM" at bounding box center [327, 267] width 78 height 14
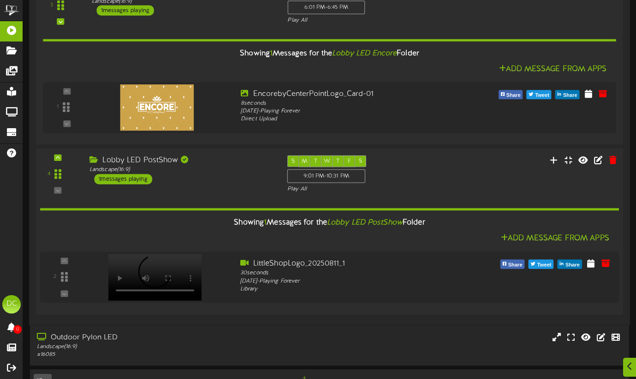
scroll to position [1181, 0]
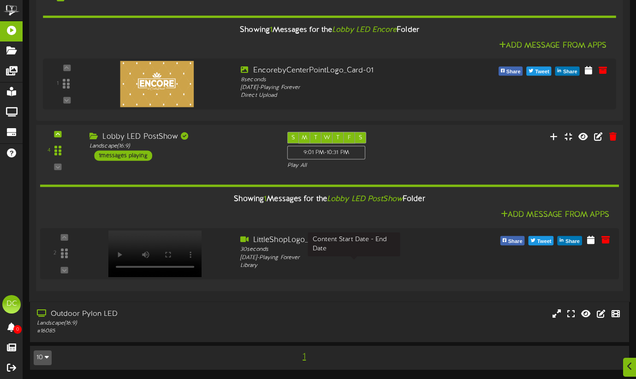
click at [333, 262] on div "Saturday, 9/6/2025 - Playing Forever" at bounding box center [354, 258] width 228 height 8
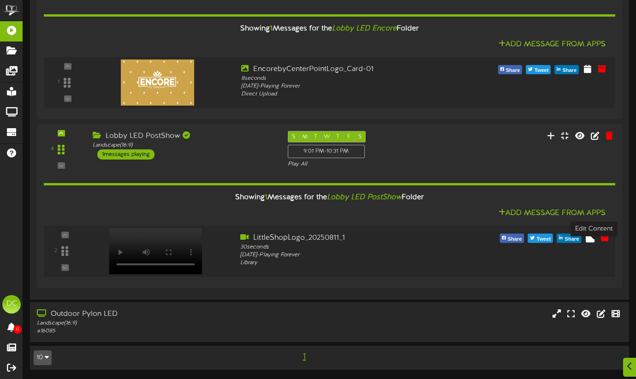
click at [591, 242] on icon at bounding box center [590, 237] width 9 height 10
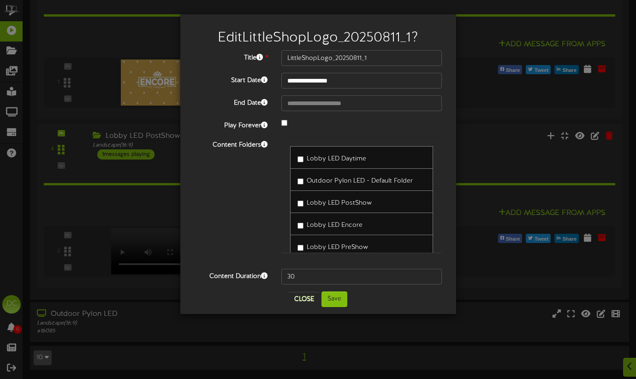
scroll to position [1185, 0]
click at [297, 81] on input "**********" at bounding box center [362, 81] width 161 height 16
click at [267, 304] on div "Close Save" at bounding box center [318, 300] width 262 height 16
click at [337, 298] on button "Save" at bounding box center [335, 300] width 26 height 16
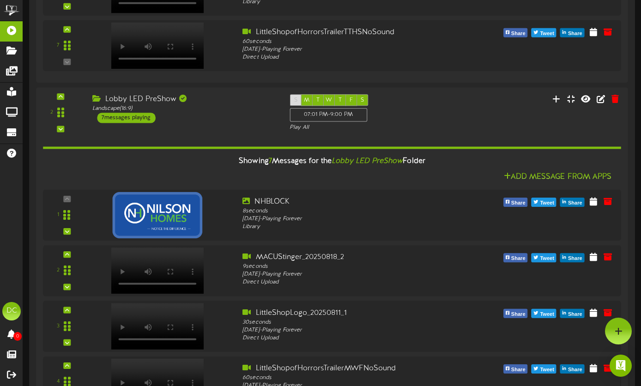
scroll to position [0, 0]
